Goal: Information Seeking & Learning: Learn about a topic

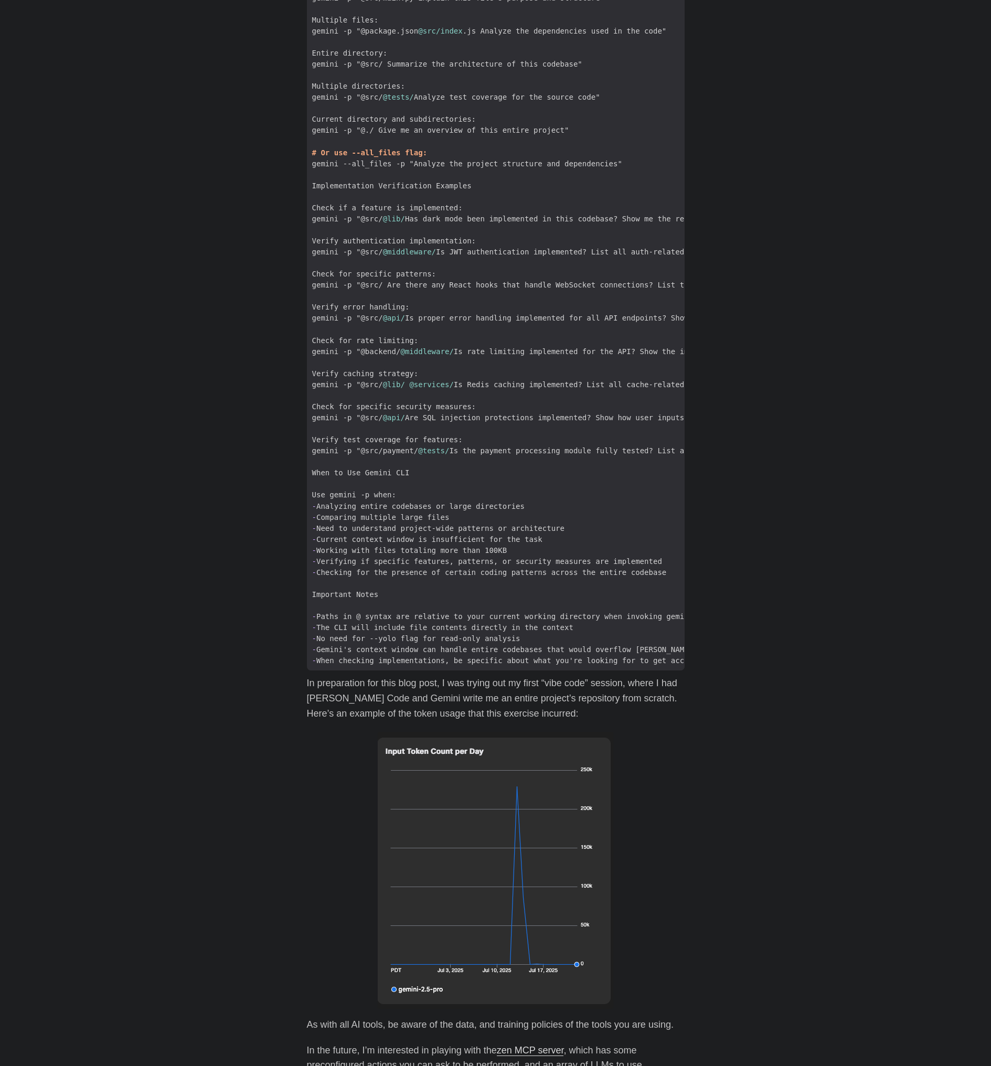
scroll to position [1631, 0]
click at [376, 470] on span "When to Use Gemini CLI" at bounding box center [361, 475] width 108 height 11
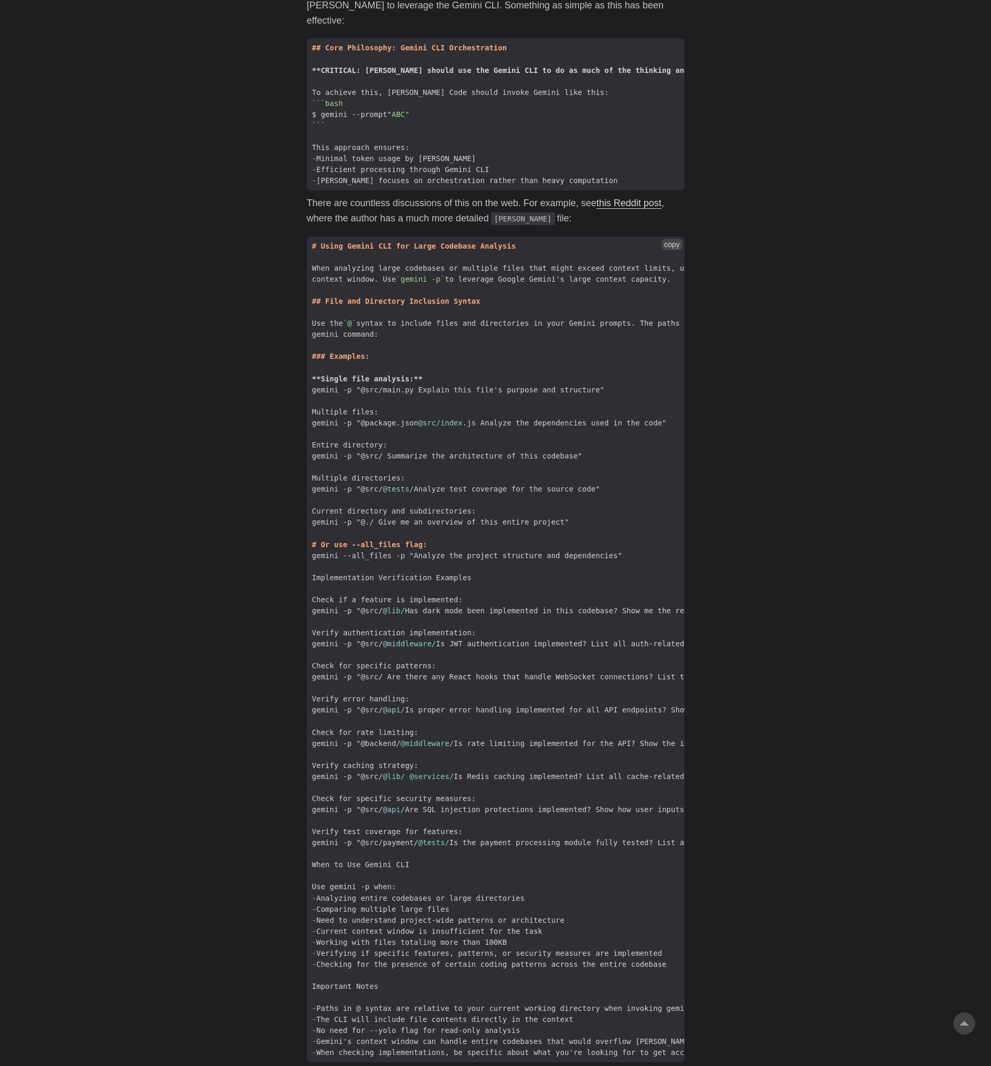
scroll to position [1239, 0]
click at [675, 241] on button "copy" at bounding box center [672, 247] width 21 height 12
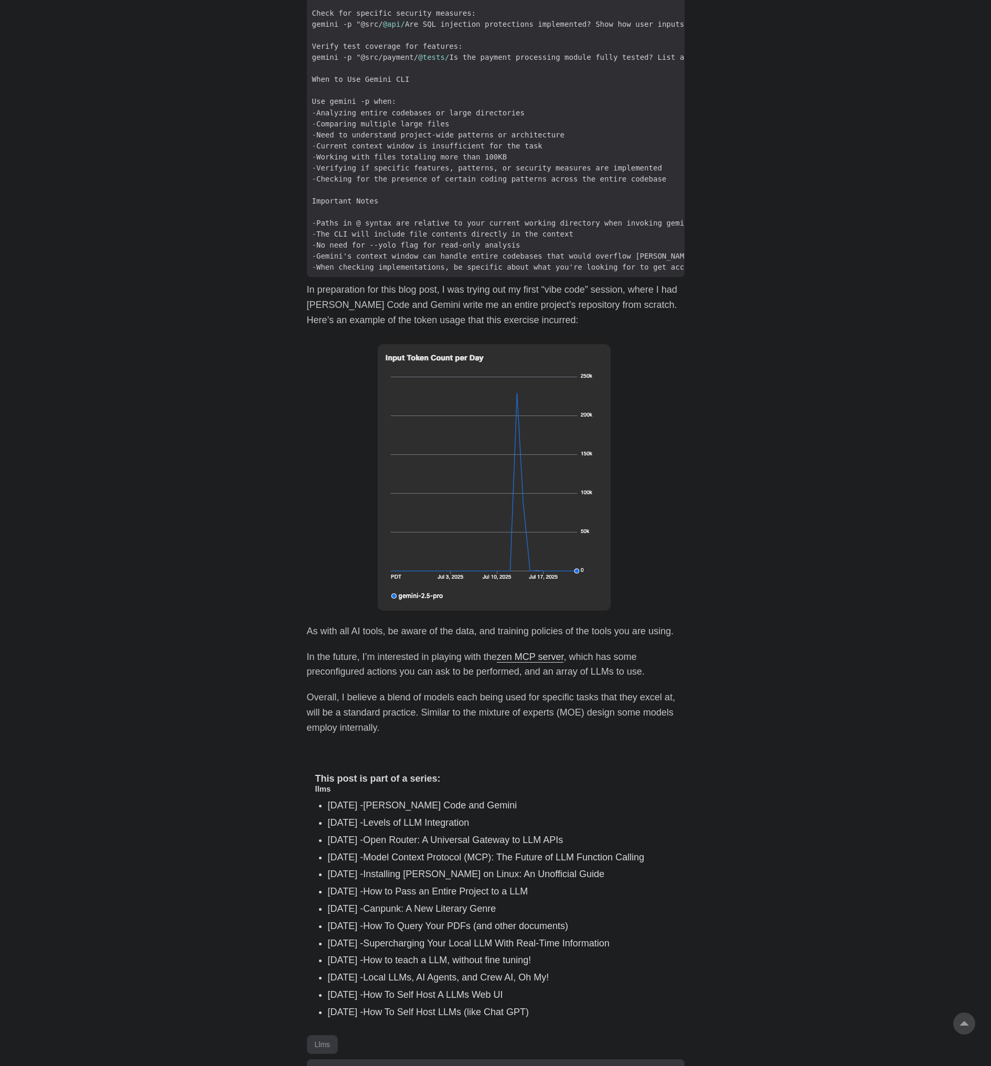
scroll to position [2096, 0]
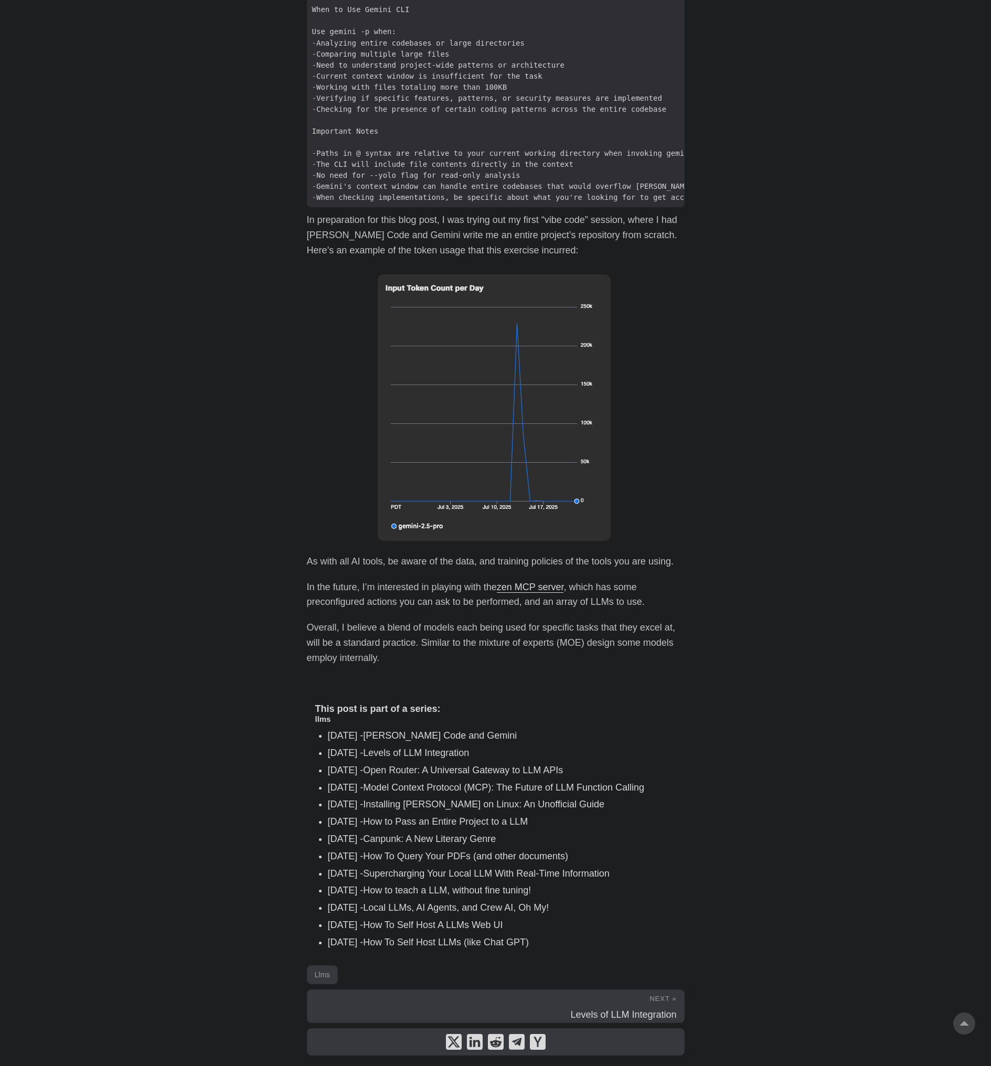
click at [654, 918] on li "[DATE] - How To Self Host A LLMs Web UI" at bounding box center [502, 925] width 348 height 15
click at [496, 834] on link "Canpunk: A New Literary Genre" at bounding box center [429, 839] width 133 height 10
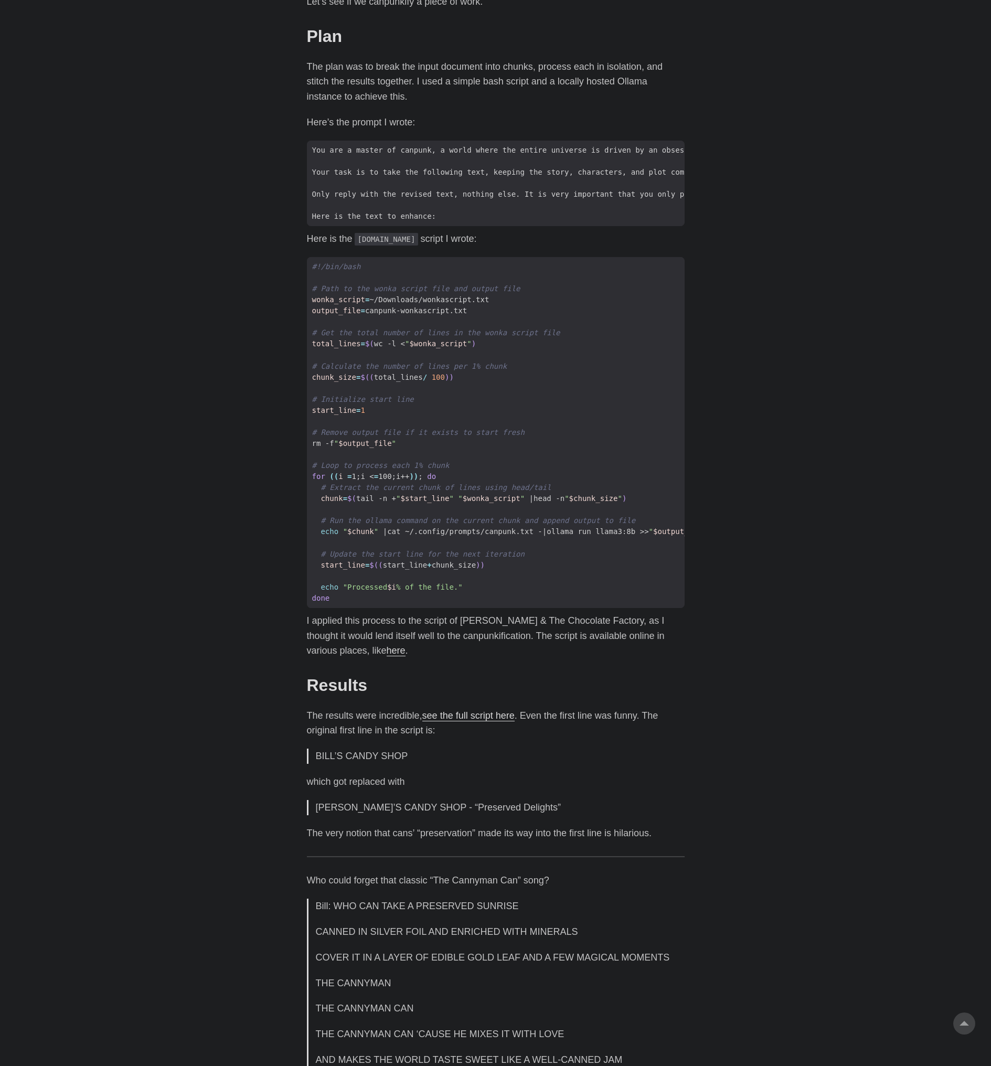
scroll to position [922, 0]
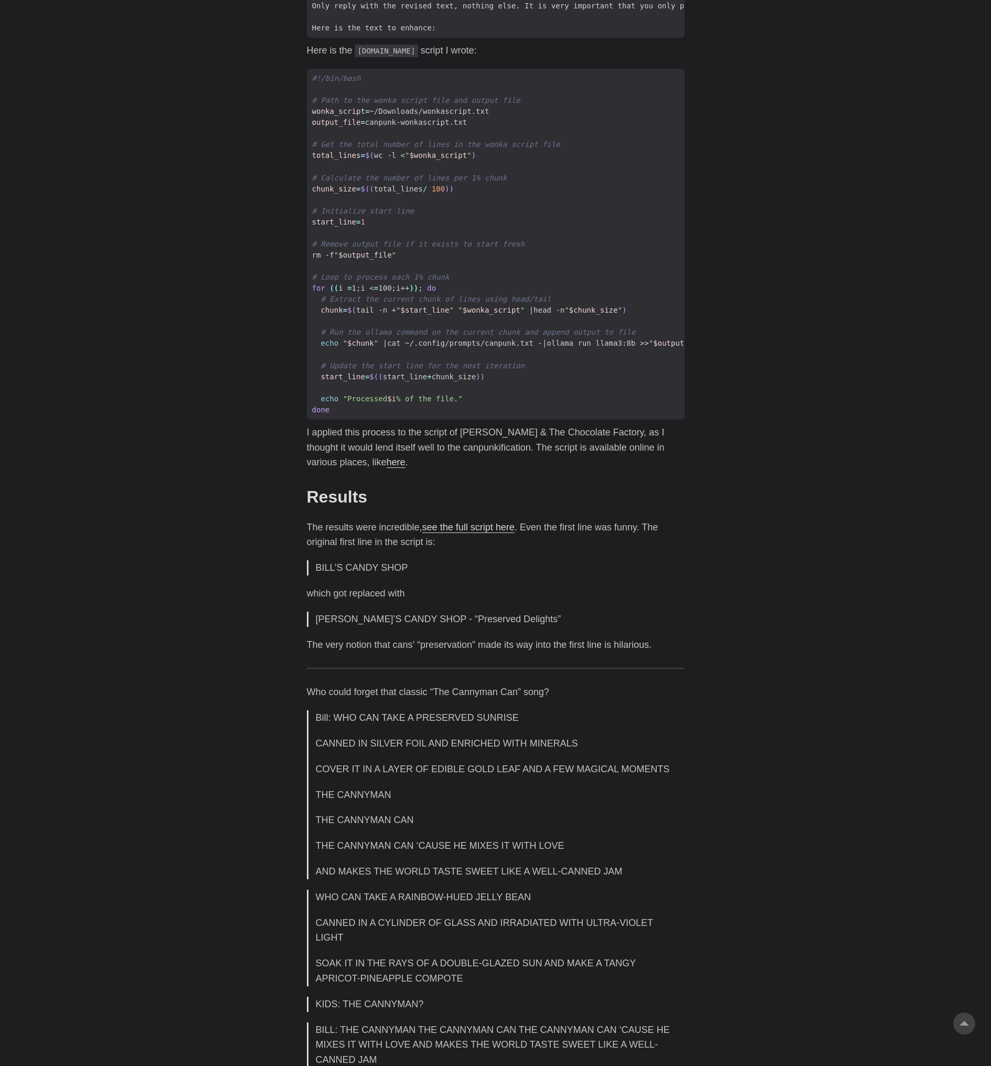
click at [797, 797] on body "Greg Hilston Home About Posts Tags Archive Resume" at bounding box center [495, 856] width 991 height 3556
